Goal: Task Accomplishment & Management: Use online tool/utility

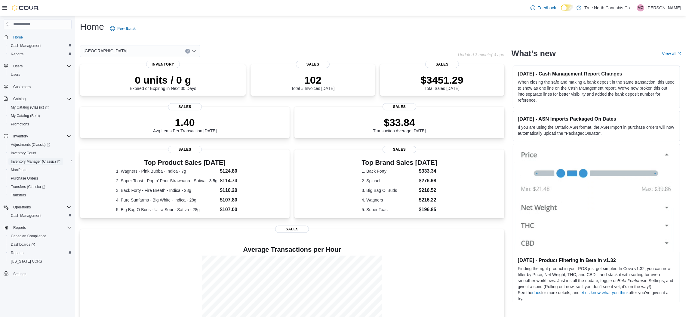
click at [45, 161] on span "Inventory Manager (Classic)" at bounding box center [36, 161] width 50 height 5
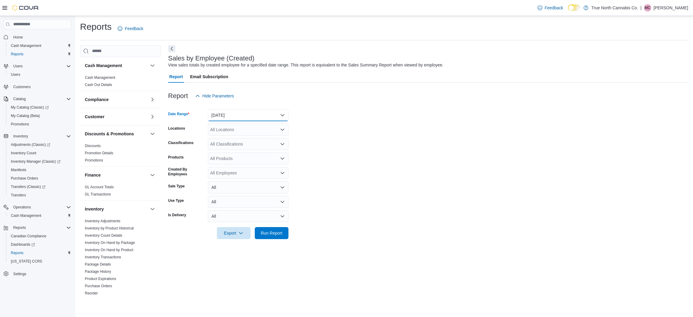
click at [239, 117] on button "[DATE]" at bounding box center [248, 115] width 81 height 12
click at [235, 137] on span "[DATE]" at bounding box center [252, 139] width 69 height 7
click at [261, 128] on div "All Locations" at bounding box center [248, 130] width 81 height 12
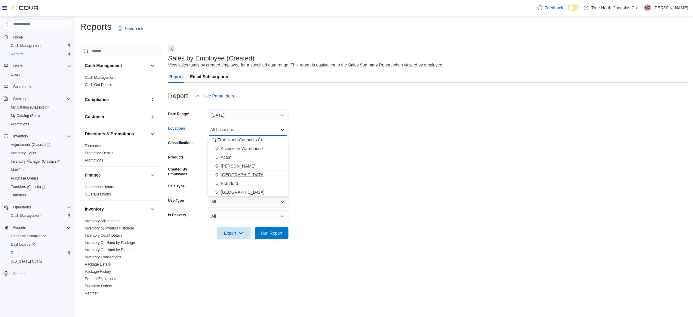
click at [236, 175] on span "[GEOGRAPHIC_DATA]" at bounding box center [243, 175] width 44 height 6
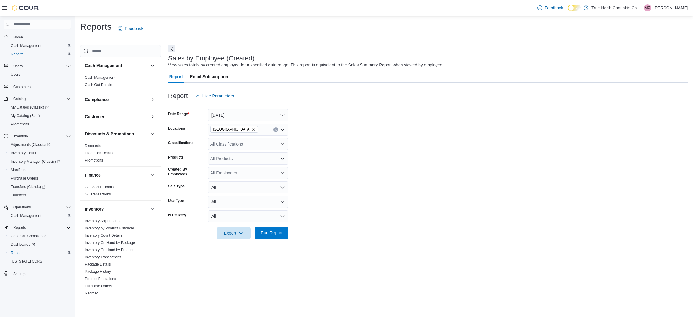
click at [273, 234] on span "Run Report" at bounding box center [272, 233] width 22 height 6
